Goal: Communication & Community: Answer question/provide support

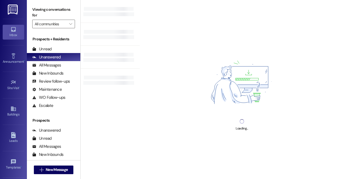
click at [18, 35] on div "Inbox" at bounding box center [13, 34] width 27 height 5
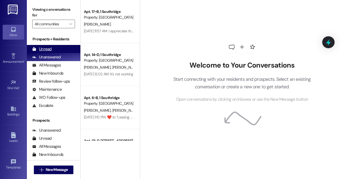
click at [47, 51] on div "Unread" at bounding box center [41, 49] width 19 height 6
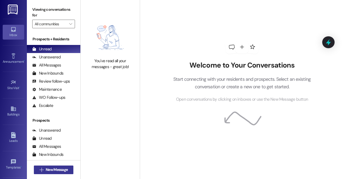
click at [65, 168] on span "New Message" at bounding box center [57, 170] width 22 height 6
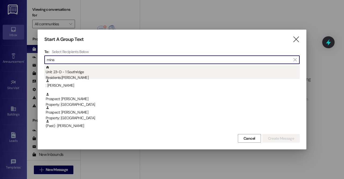
type input "mina"
click at [77, 76] on div "Residents: [PERSON_NAME]" at bounding box center [173, 78] width 254 height 6
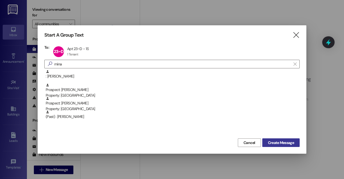
click at [292, 143] on span "Create Message" at bounding box center [281, 143] width 26 height 6
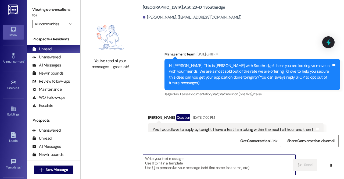
scroll to position [26991, 0]
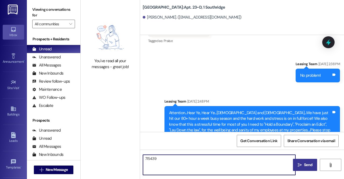
type textarea "715439"
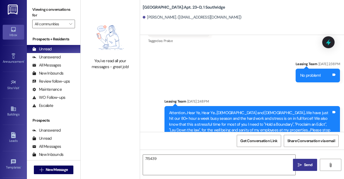
click at [310, 160] on button " Send" at bounding box center [305, 165] width 24 height 12
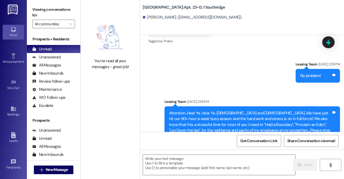
scroll to position [27028, 0]
